Goal: Task Accomplishment & Management: Complete application form

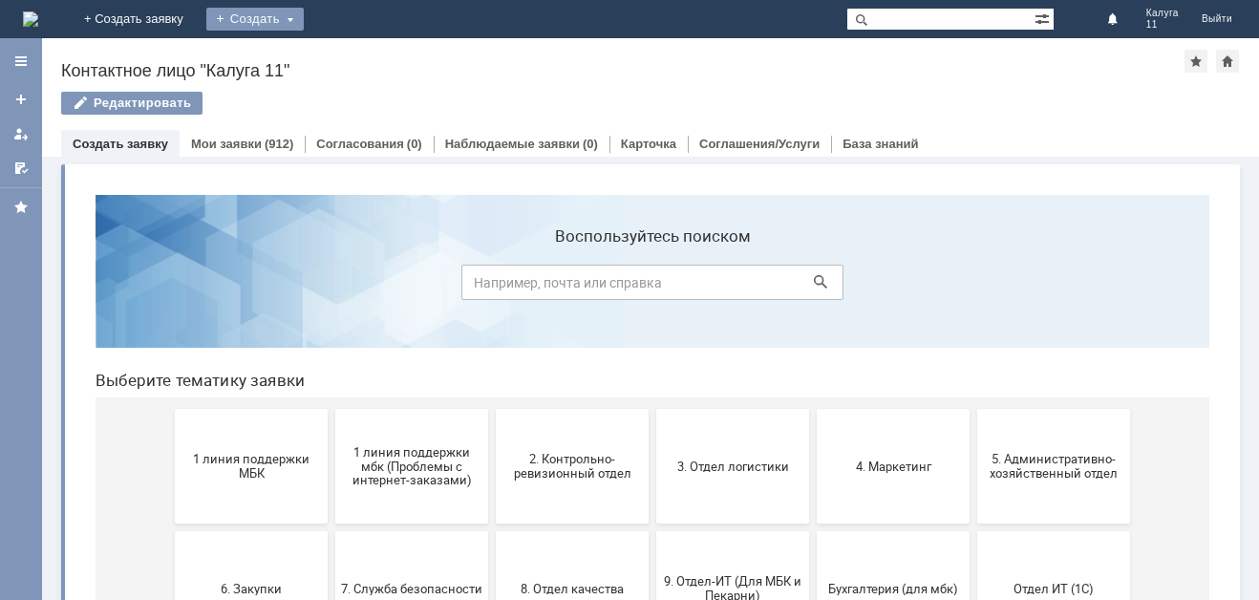
click at [304, 16] on div "Создать" at bounding box center [254, 19] width 97 height 23
click at [359, 45] on div "Заявка" at bounding box center [282, 57] width 153 height 31
click at [304, 25] on div "Создать" at bounding box center [254, 19] width 97 height 23
click at [355, 58] on link "Заявка" at bounding box center [282, 57] width 145 height 23
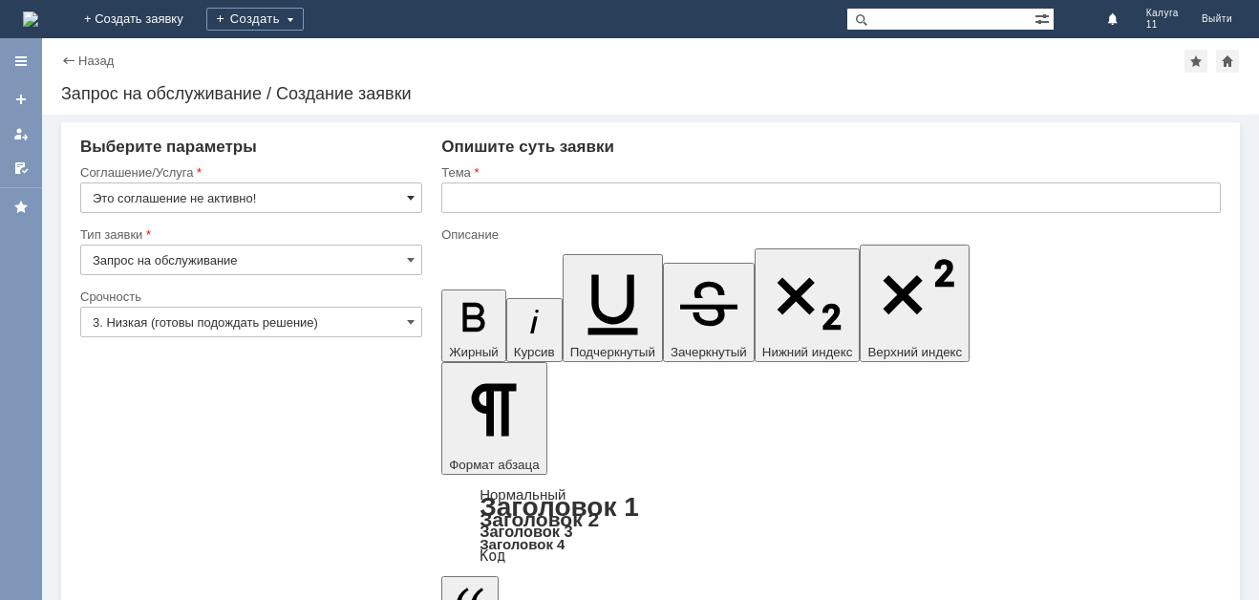
click at [413, 200] on span at bounding box center [411, 197] width 8 height 15
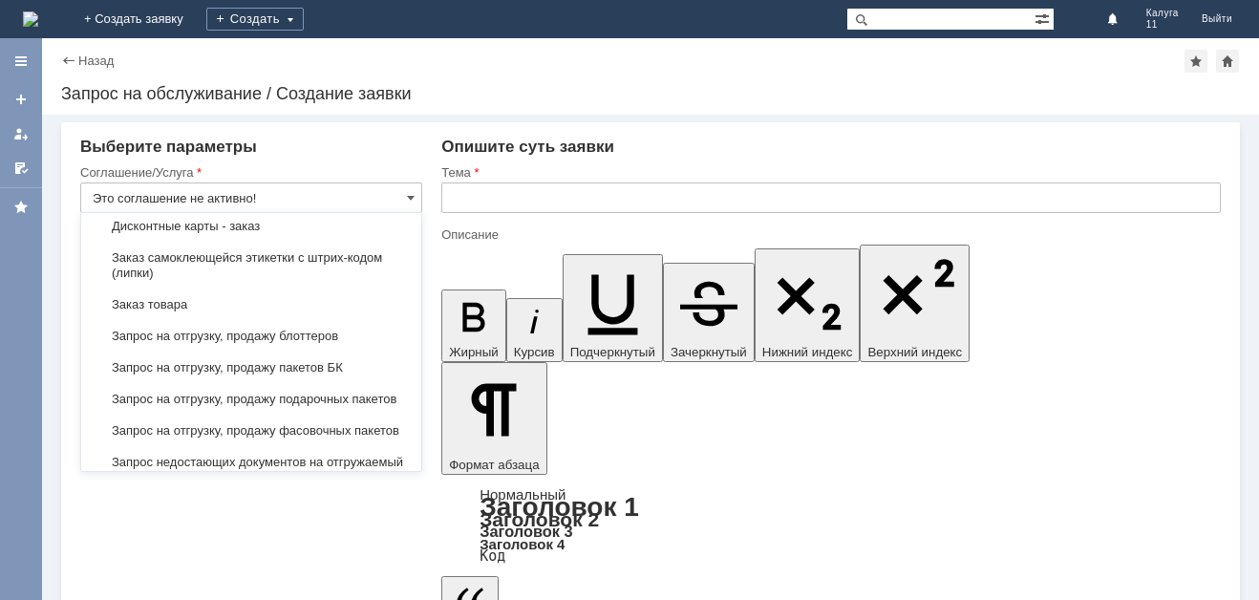
scroll to position [667, 0]
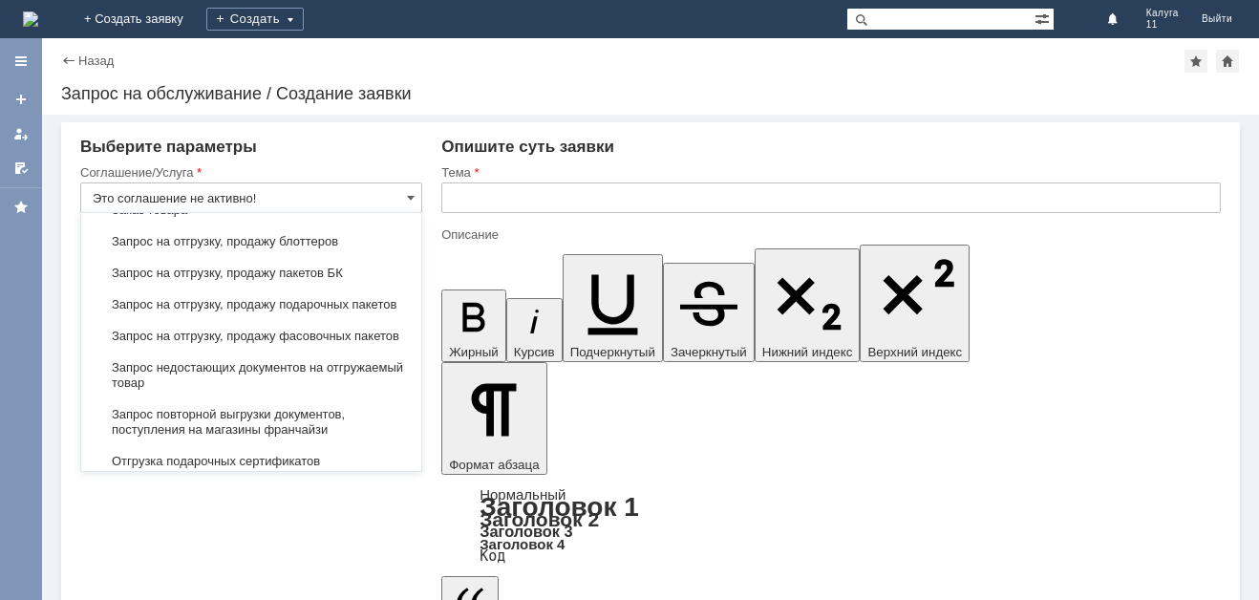
click at [301, 281] on span "Запрос на отгрузку, продажу пакетов БК" at bounding box center [251, 272] width 317 height 15
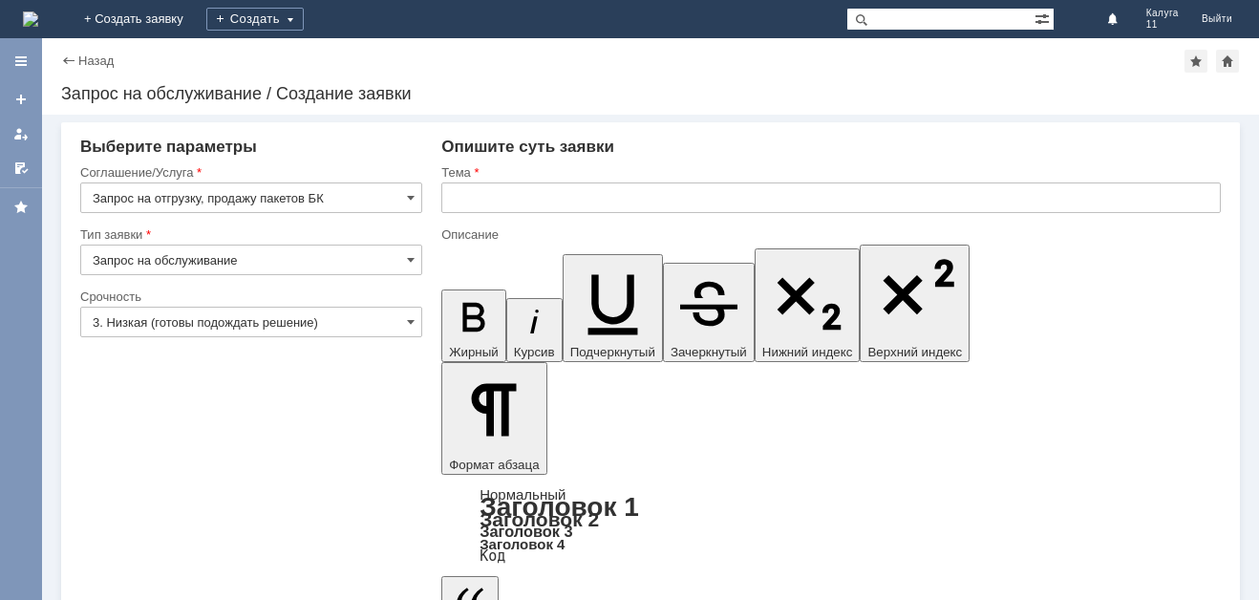
type input "Запрос на отгрузку, продажу пакетов БК"
click at [504, 197] on input "text" at bounding box center [830, 197] width 779 height 31
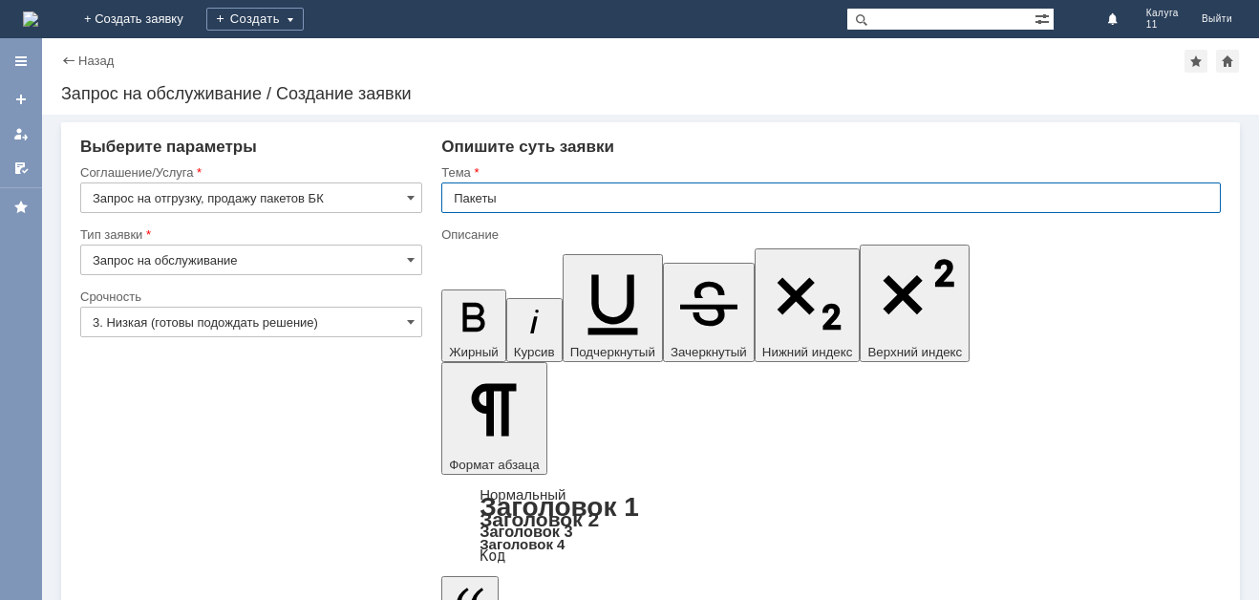
type input "Пакеты"
